Goal: Transaction & Acquisition: Purchase product/service

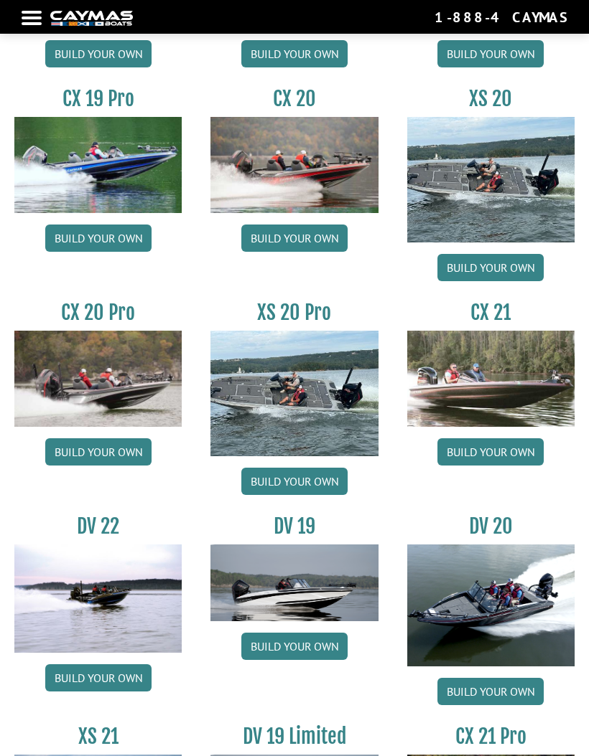
scroll to position [1247, 0]
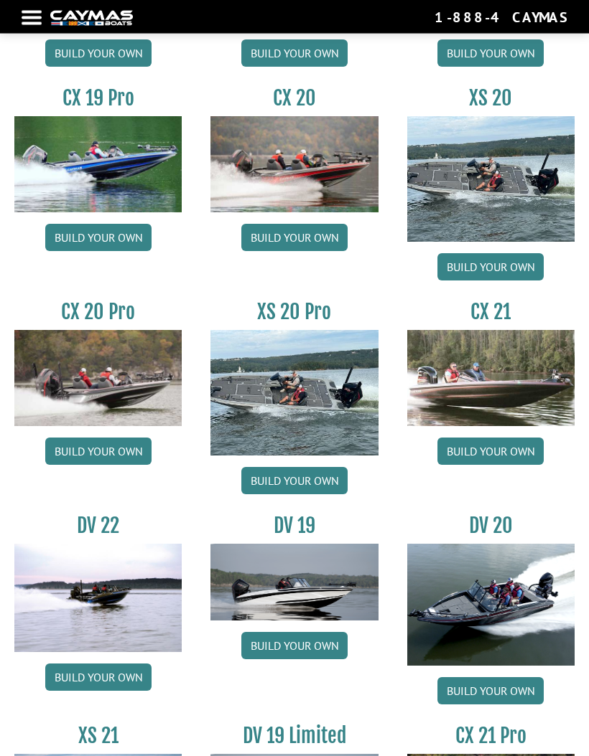
click at [110, 459] on link "Build your own" at bounding box center [98, 452] width 106 height 27
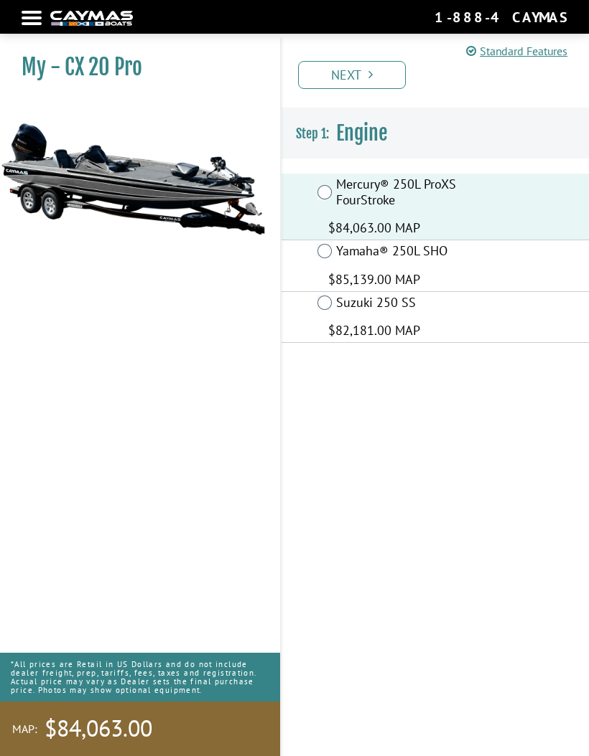
click at [365, 68] on link "Next" at bounding box center [352, 75] width 108 height 28
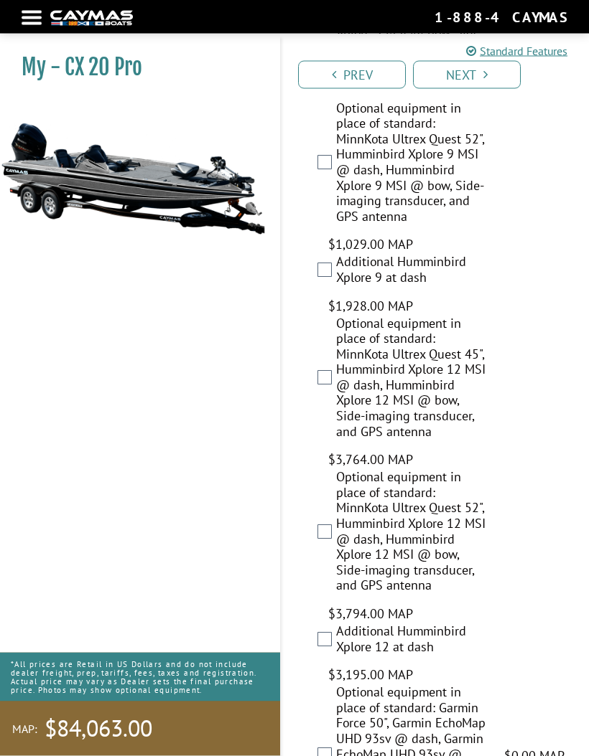
scroll to position [968, 0]
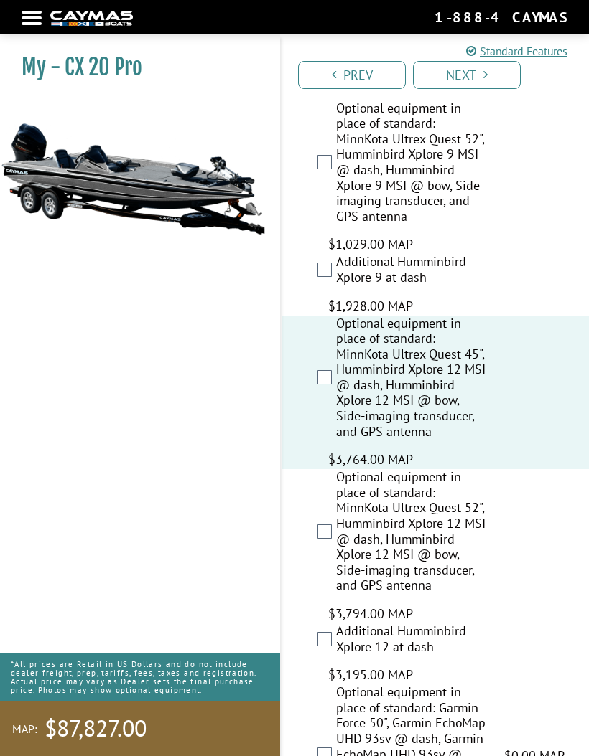
click at [489, 69] on link "Next" at bounding box center [467, 75] width 108 height 28
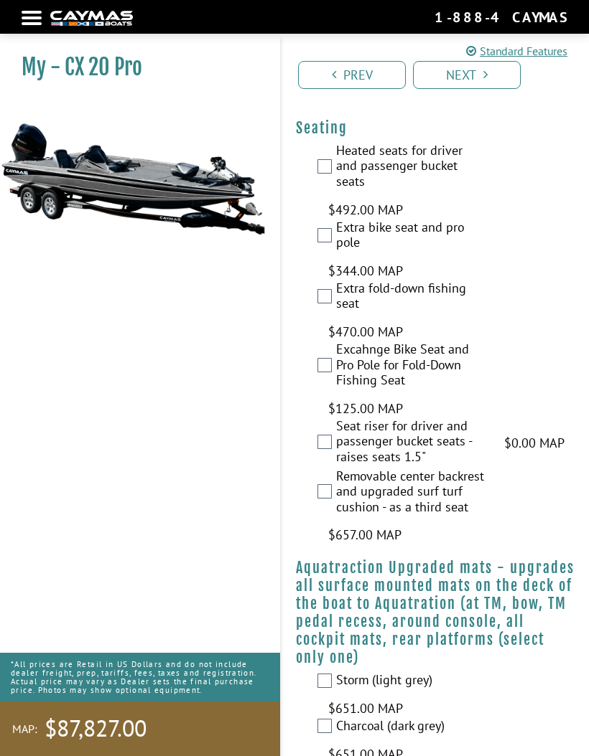
scroll to position [2631, 0]
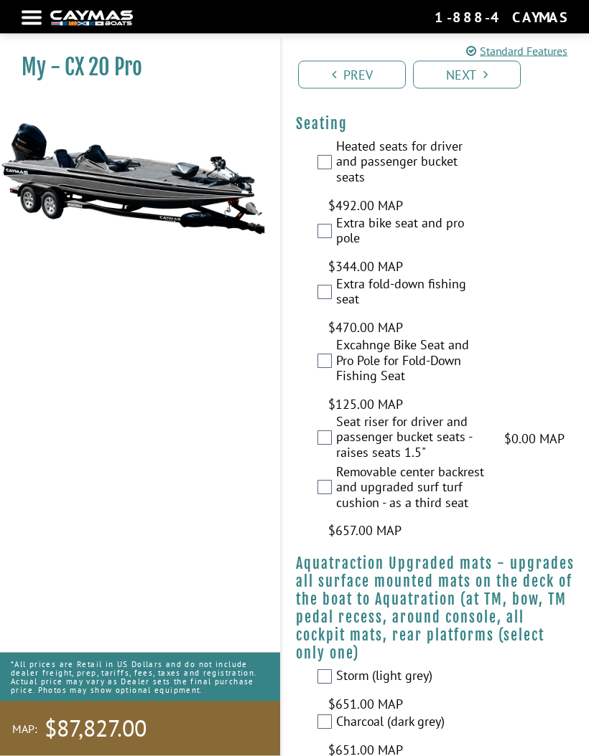
click at [543, 338] on div "Excahnge Bike Seat and Pro Pole for Fold-Down Fishing Seat $125.00 MAP $148.00 …" at bounding box center [434, 376] width 307 height 77
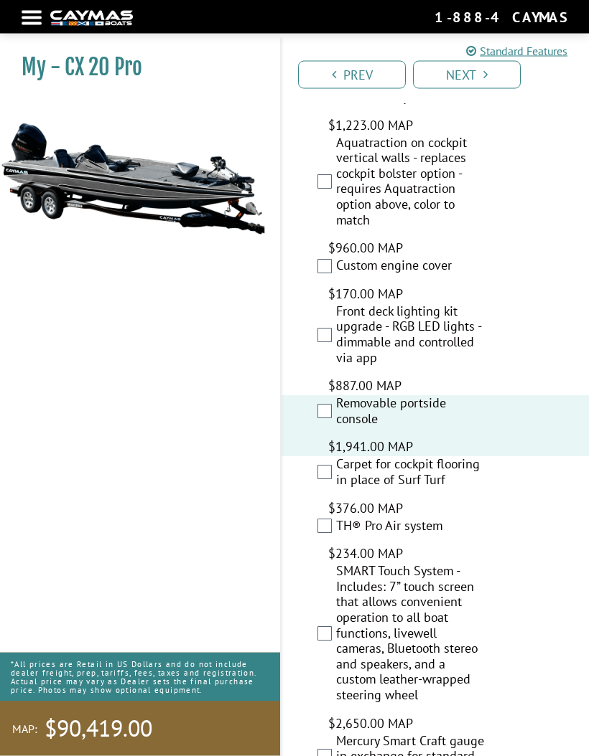
scroll to position [3662, 0]
click at [337, 304] on label "Front deck lighting kit upgrade - RGB LED lights - dimmable and controlled via …" at bounding box center [411, 336] width 150 height 65
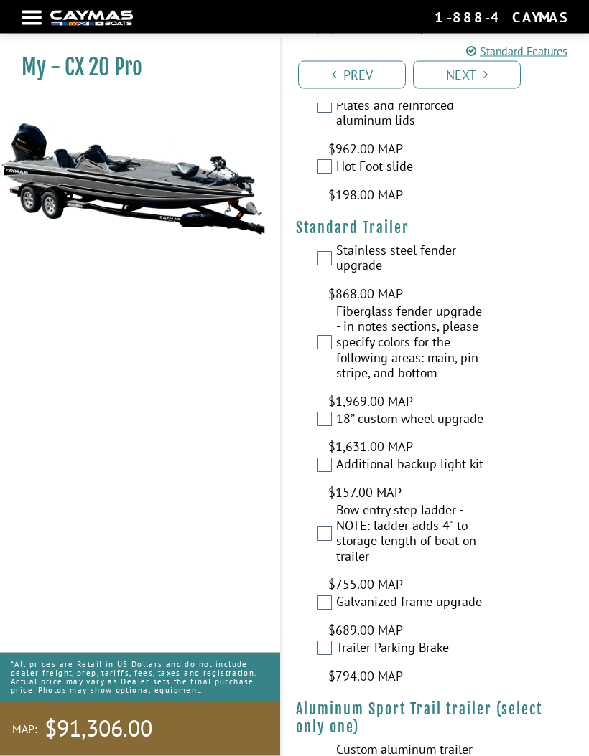
scroll to position [4557, 0]
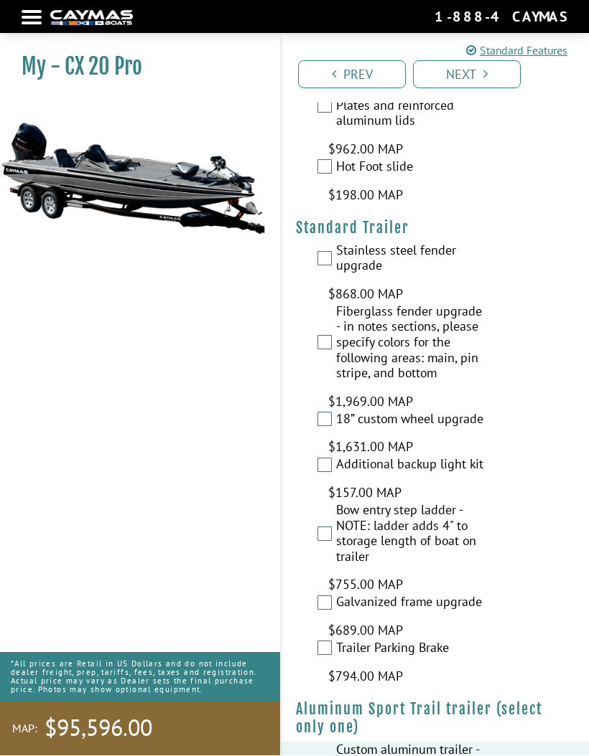
click at [485, 78] on icon "Pagination" at bounding box center [485, 74] width 4 height 13
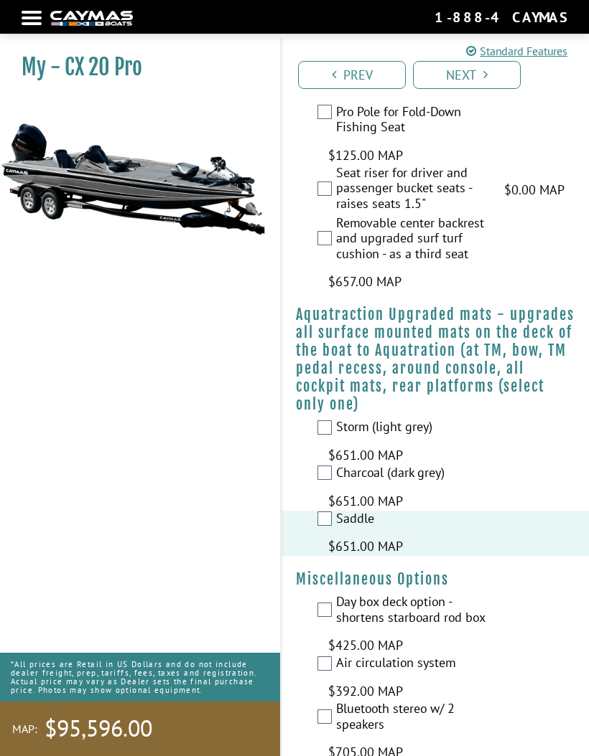
scroll to position [2295, 0]
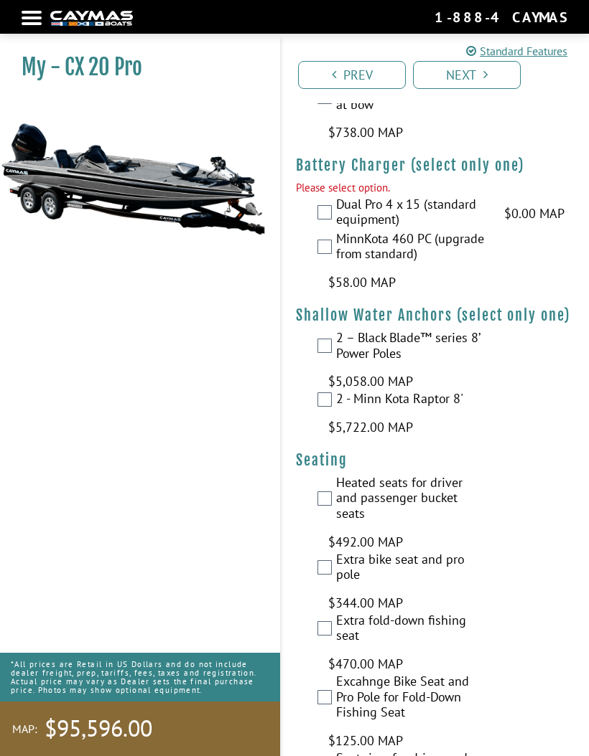
click at [484, 66] on link "Next" at bounding box center [467, 75] width 108 height 28
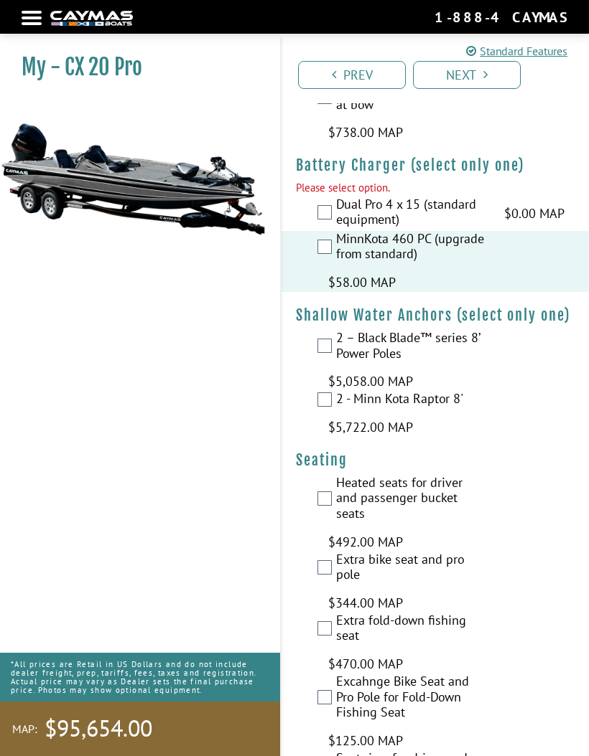
click at [472, 59] on link "Standard Features" at bounding box center [516, 50] width 101 height 17
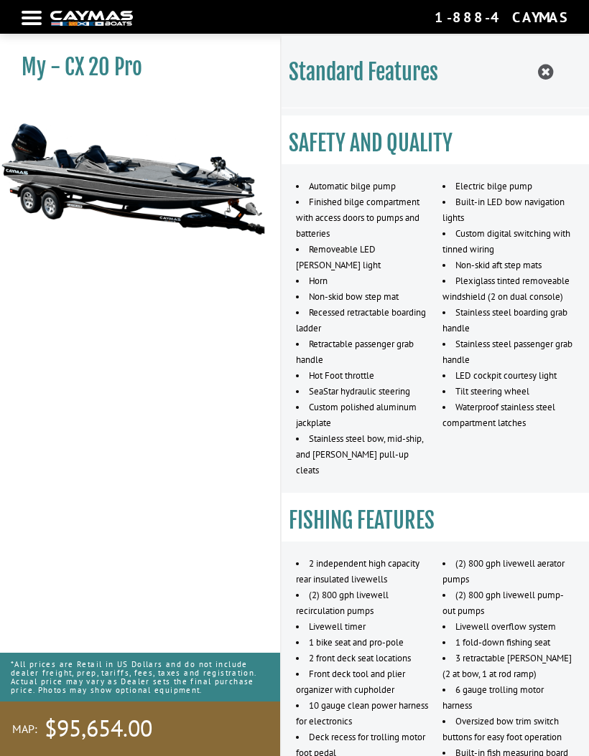
scroll to position [640, 0]
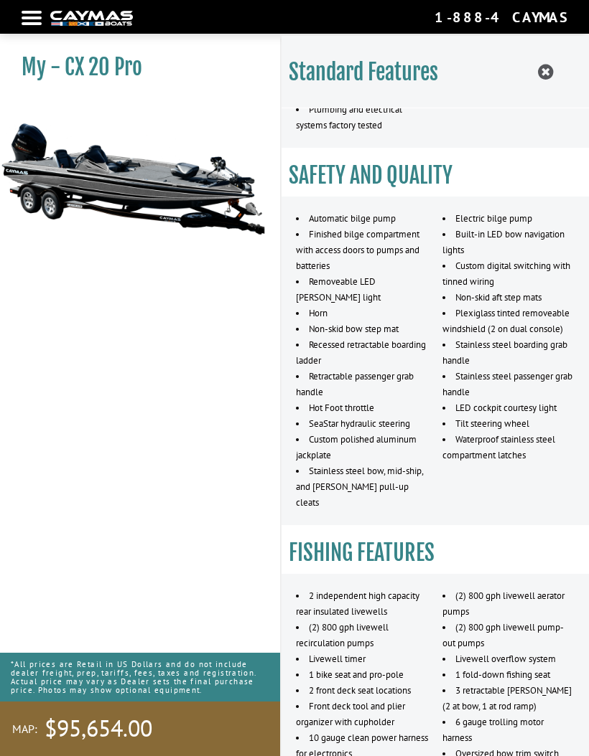
click at [30, 18] on div at bounding box center [32, 18] width 20 height 3
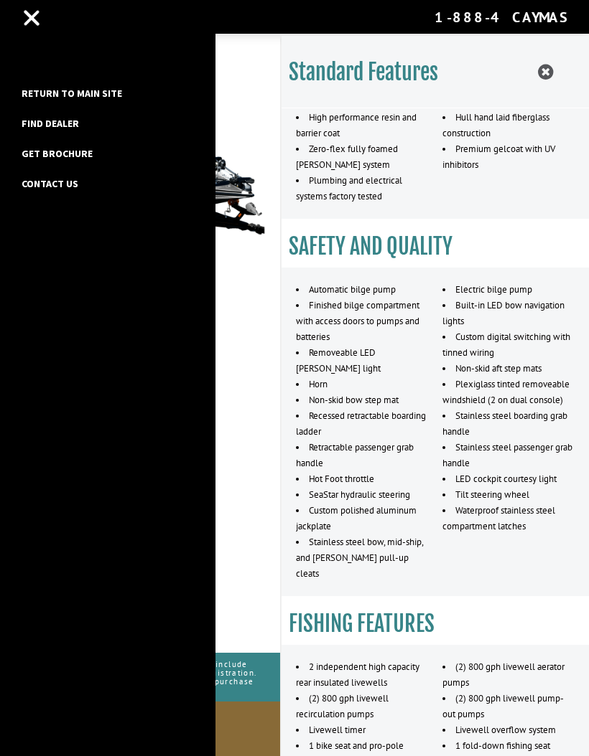
scroll to position [566, 0]
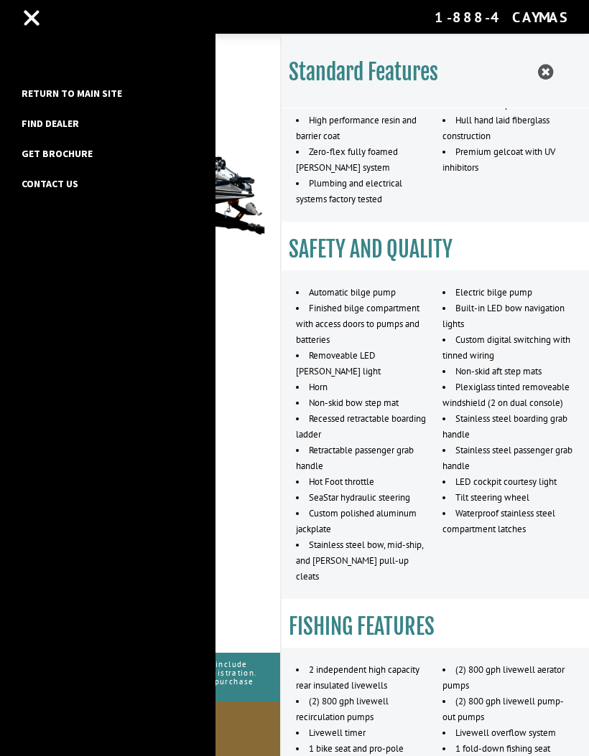
click at [52, 123] on link "Find Dealer" at bounding box center [50, 123] width 72 height 19
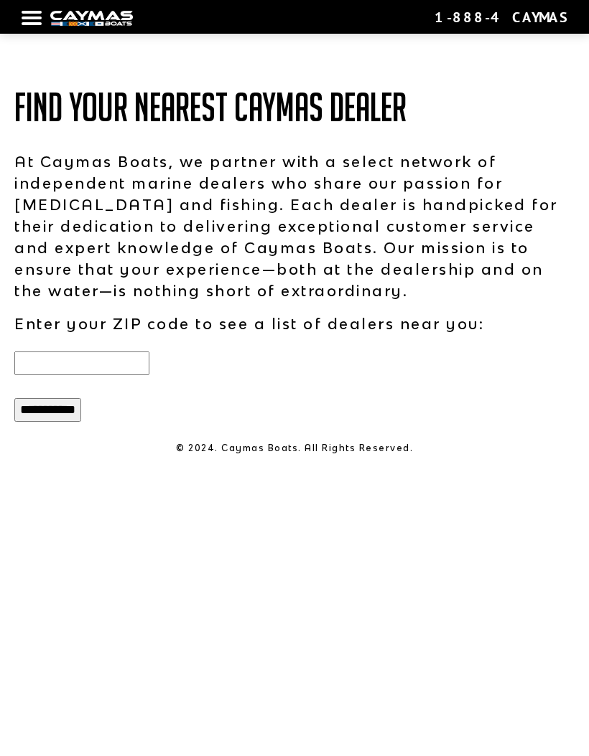
click at [95, 374] on input "text" at bounding box center [81, 364] width 135 height 24
type input "*****"
click at [62, 416] on input "**********" at bounding box center [47, 410] width 67 height 24
